Goal: Find specific page/section: Find specific page/section

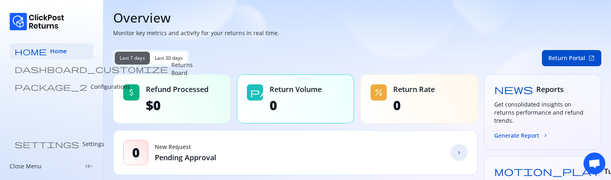
click at [250, 145] on div "0 New Request Pending Approval chevron_forward" at bounding box center [295, 152] width 364 height 45
click at [171, 69] on p "Returns Board" at bounding box center [181, 69] width 21 height 16
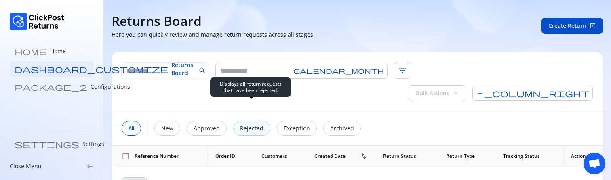
scroll to position [6, 0]
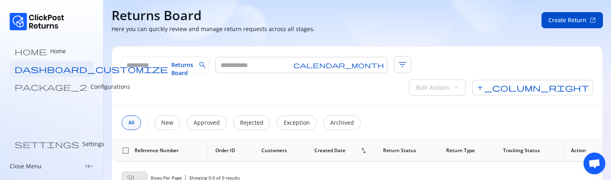
click at [50, 50] on p "Home" at bounding box center [58, 51] width 16 height 8
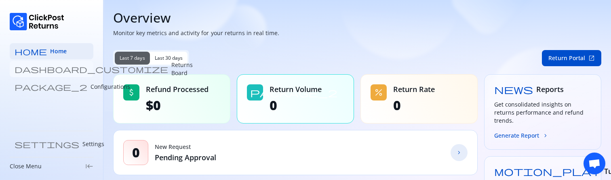
click at [171, 67] on p "Returns Board" at bounding box center [181, 69] width 21 height 16
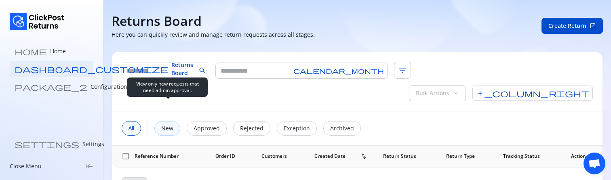
click at [163, 124] on p "New" at bounding box center [167, 128] width 12 height 8
